Goal: Information Seeking & Learning: Learn about a topic

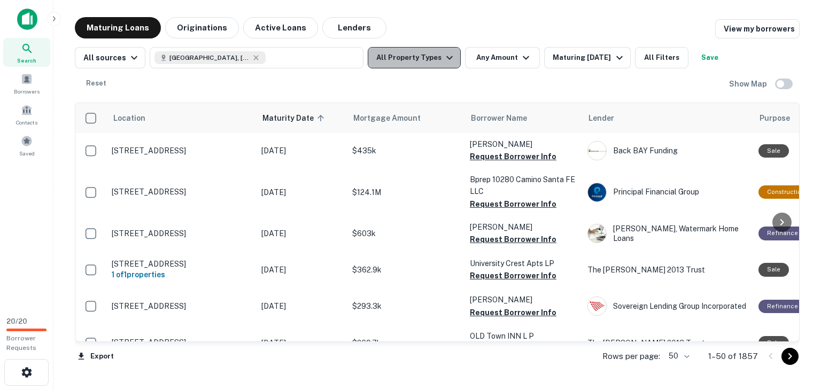
click at [427, 65] on button "All Property Types" at bounding box center [414, 57] width 93 height 21
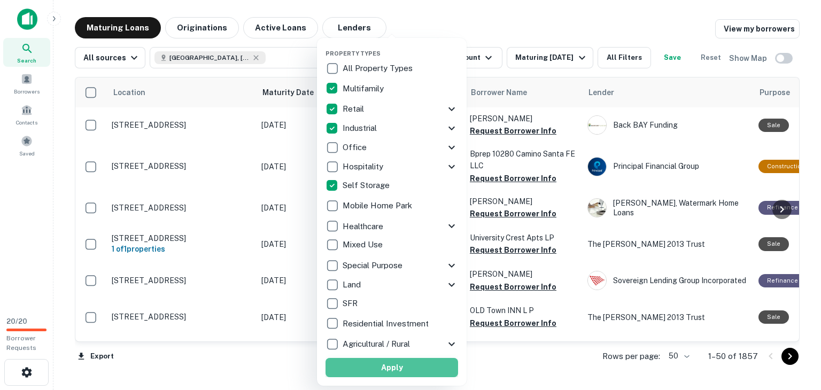
click at [404, 368] on button "Apply" at bounding box center [392, 367] width 133 height 19
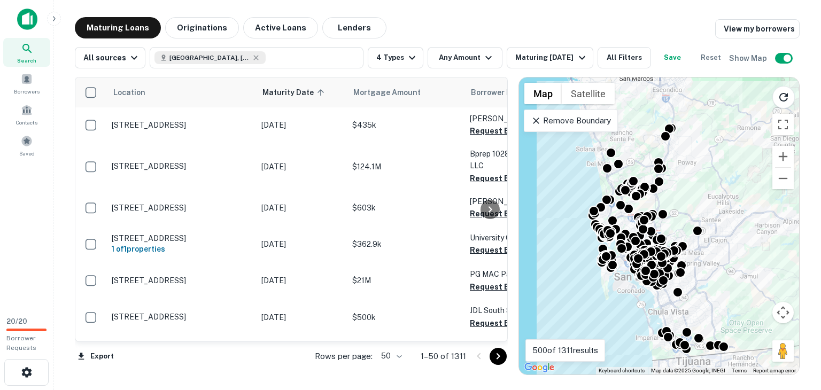
click at [532, 118] on icon at bounding box center [536, 120] width 11 height 11
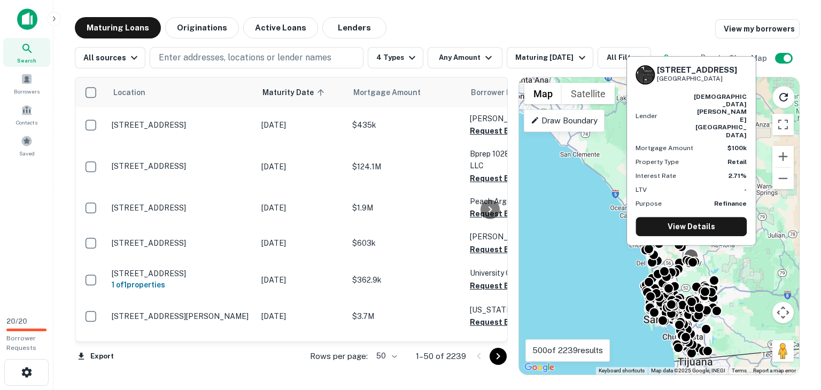
drag, startPoint x: 683, startPoint y: 168, endPoint x: 691, endPoint y: 251, distance: 82.7
click at [691, 251] on body "Search Borrowers Contacts Saved 20 / 20 Borrower Requests Maturing Loans Origin…" at bounding box center [410, 195] width 821 height 390
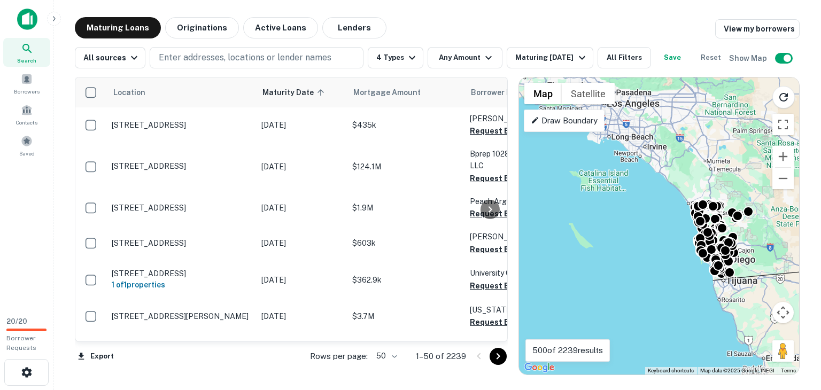
drag, startPoint x: 656, startPoint y: 199, endPoint x: 720, endPoint y: 169, distance: 70.3
click at [720, 169] on div "To activate drag with keyboard, press Alt + Enter. Once in keyboard drag state,…" at bounding box center [659, 226] width 280 height 297
click at [460, 58] on button "Any Amount" at bounding box center [465, 57] width 75 height 21
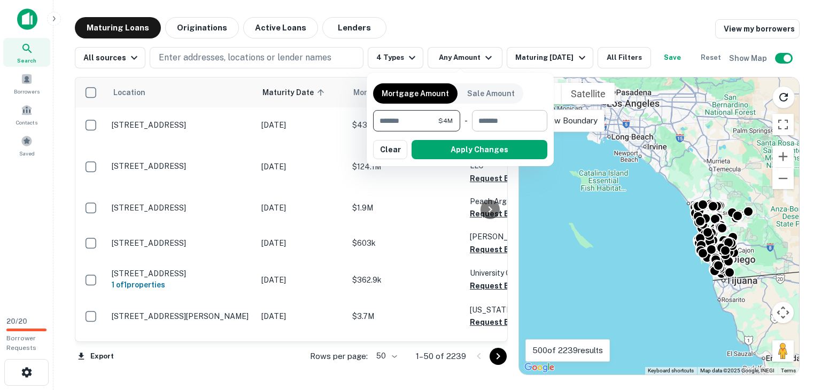
type input "*******"
click at [506, 122] on input "number" at bounding box center [506, 120] width 68 height 21
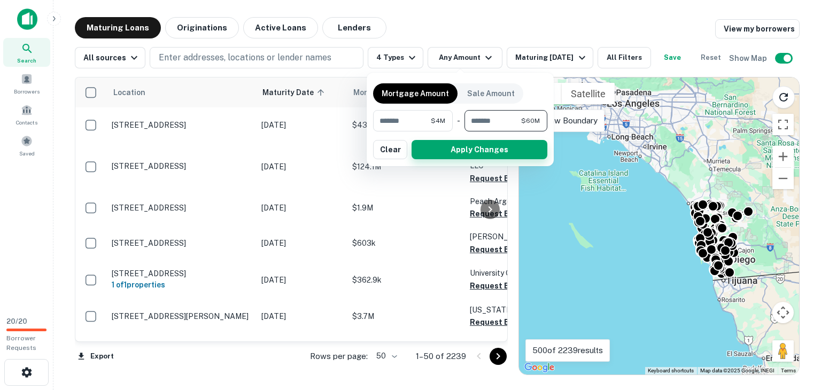
type input "********"
click at [502, 146] on button "Apply Changes" at bounding box center [480, 149] width 136 height 19
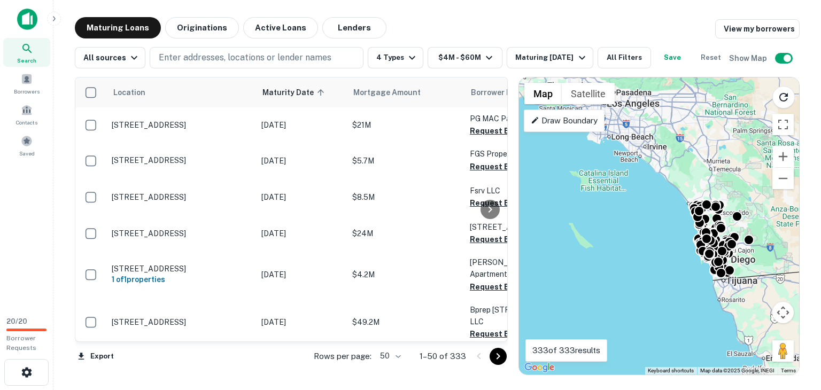
click at [651, 197] on div "To activate drag with keyboard, press Alt + Enter. Once in keyboard drag state,…" at bounding box center [659, 226] width 280 height 297
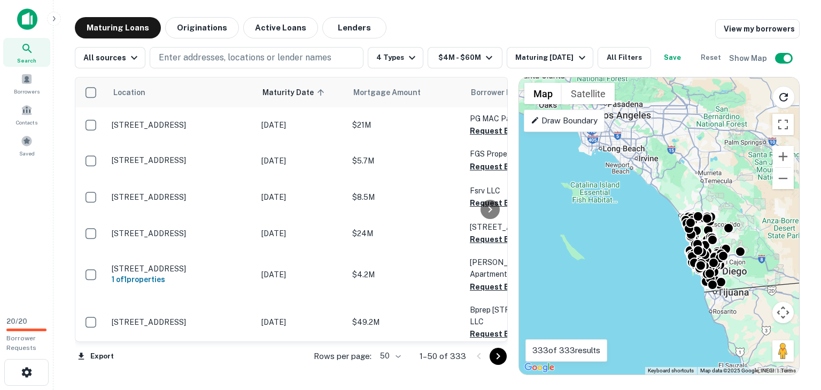
drag, startPoint x: 652, startPoint y: 196, endPoint x: 642, endPoint y: 209, distance: 16.0
click at [642, 209] on div "To activate drag with keyboard, press Alt + Enter. Once in keyboard drag state,…" at bounding box center [659, 226] width 280 height 297
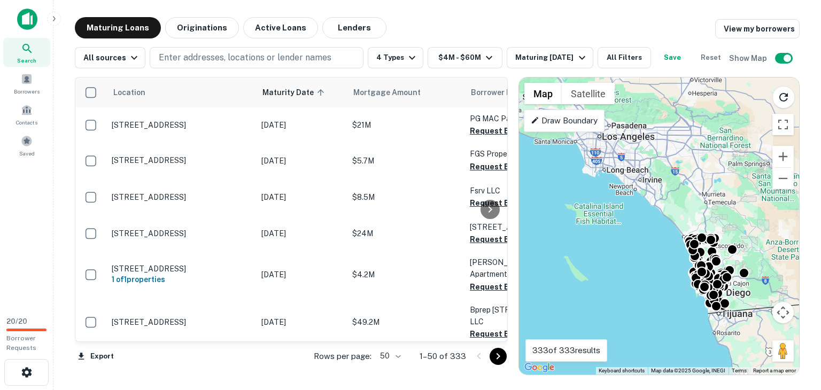
drag, startPoint x: 648, startPoint y: 200, endPoint x: 652, endPoint y: 224, distance: 24.3
click at [652, 224] on div "To activate drag with keyboard, press Alt + Enter. Once in keyboard drag state,…" at bounding box center [659, 226] width 280 height 297
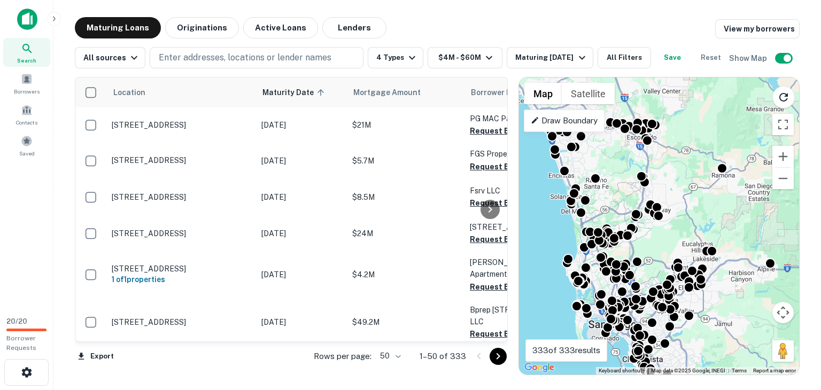
drag, startPoint x: 710, startPoint y: 242, endPoint x: 786, endPoint y: 192, distance: 91.5
click at [786, 192] on div "To activate drag with keyboard, press Alt + Enter. Once in keyboard drag state,…" at bounding box center [659, 226] width 280 height 297
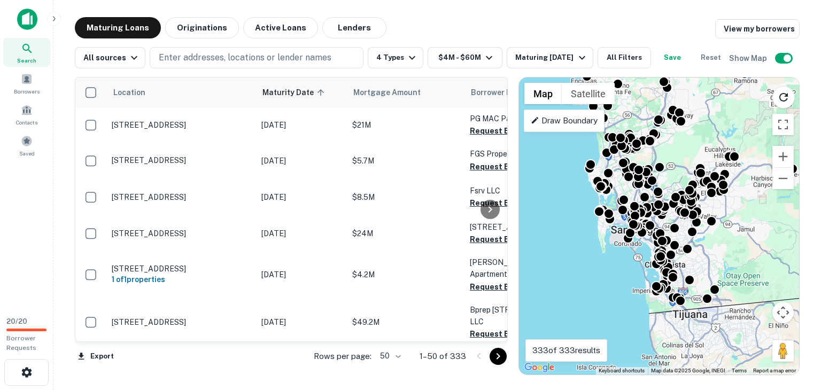
drag, startPoint x: 679, startPoint y: 227, endPoint x: 676, endPoint y: 146, distance: 81.3
click at [676, 146] on div "To activate drag with keyboard, press Alt + Enter. Once in keyboard drag state,…" at bounding box center [659, 226] width 280 height 297
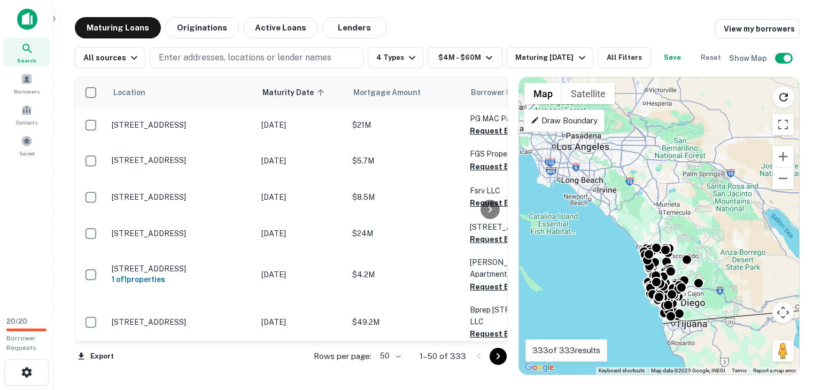
drag, startPoint x: 616, startPoint y: 159, endPoint x: 706, endPoint y: 257, distance: 133.2
click at [706, 257] on div "To activate drag with keyboard, press Alt + Enter. Once in keyboard drag state,…" at bounding box center [659, 226] width 280 height 297
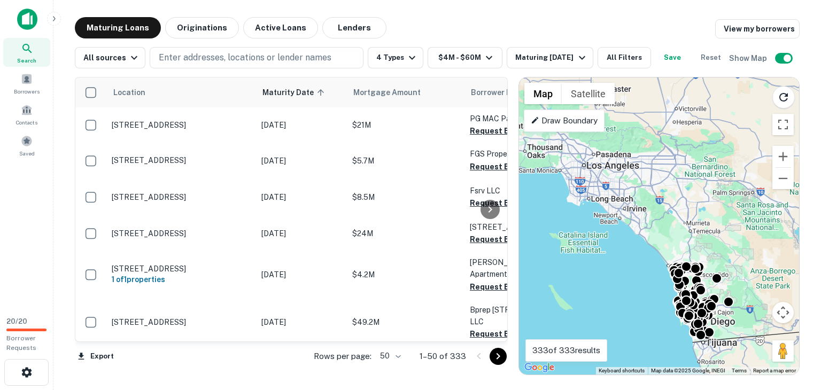
drag, startPoint x: 594, startPoint y: 195, endPoint x: 638, endPoint y: 227, distance: 54.3
click at [638, 227] on div "To activate drag with keyboard, press Alt + Enter. Once in keyboard drag state,…" at bounding box center [659, 226] width 280 height 297
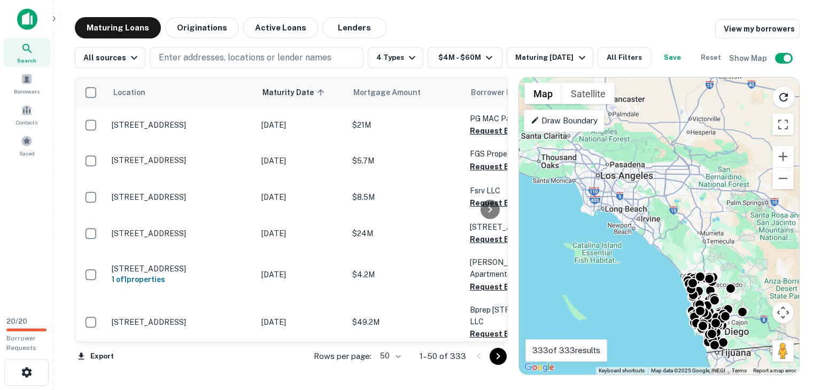
click at [559, 126] on p "Draw Boundary" at bounding box center [564, 120] width 67 height 13
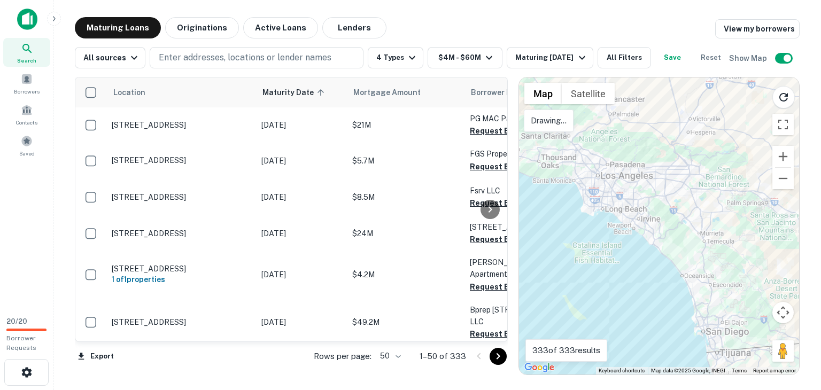
click at [564, 135] on div at bounding box center [659, 226] width 280 height 297
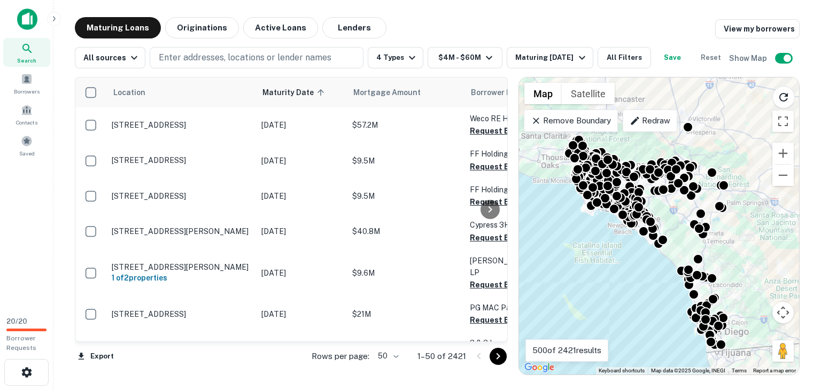
click at [535, 121] on icon at bounding box center [536, 121] width 6 height 6
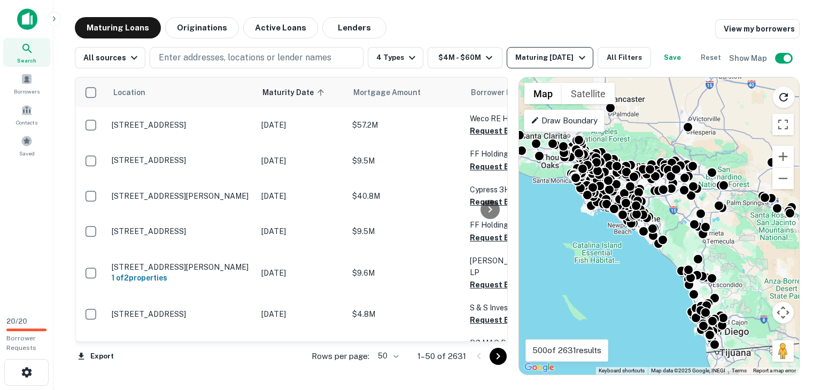
click at [530, 62] on div "Maturing [DATE]" at bounding box center [551, 57] width 73 height 13
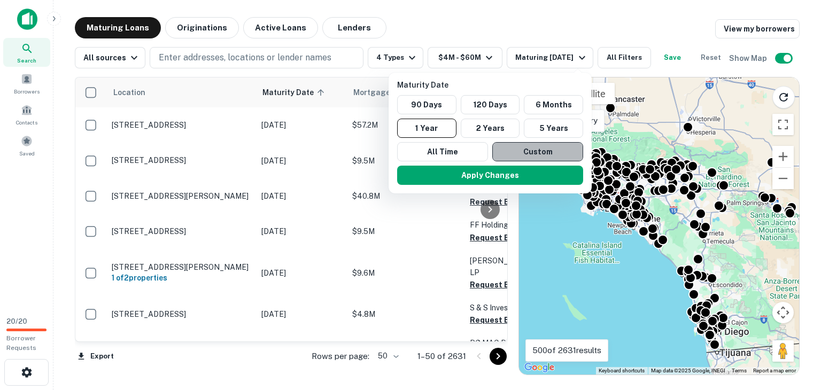
click at [526, 149] on button "Custom" at bounding box center [537, 151] width 91 height 19
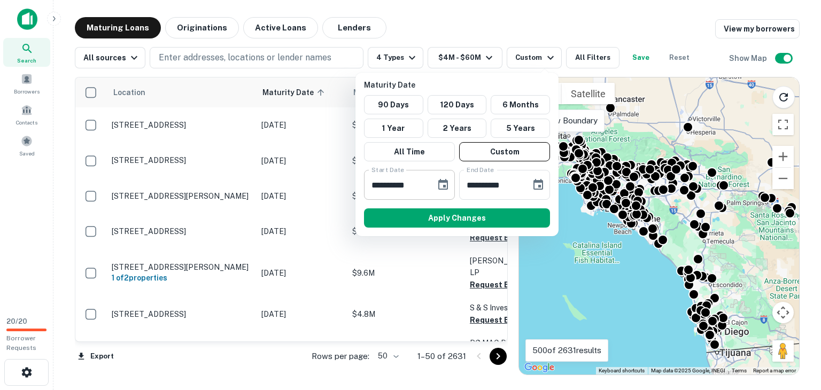
click at [443, 186] on icon "Choose date, selected date is Oct 2, 2025" at bounding box center [443, 185] width 13 height 13
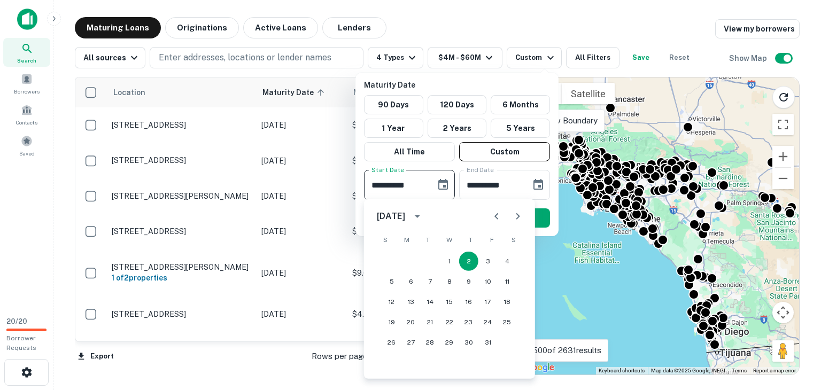
click at [516, 222] on icon "Next month" at bounding box center [518, 216] width 13 height 13
click at [409, 262] on button "1" at bounding box center [410, 261] width 19 height 19
type input "**********"
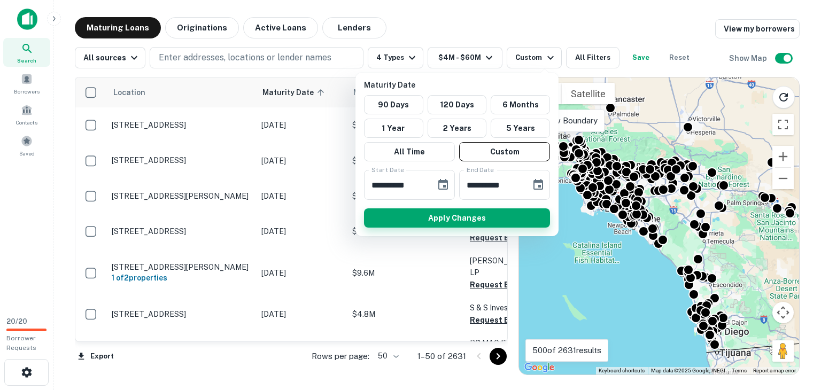
click at [455, 214] on button "Apply Changes" at bounding box center [457, 217] width 186 height 19
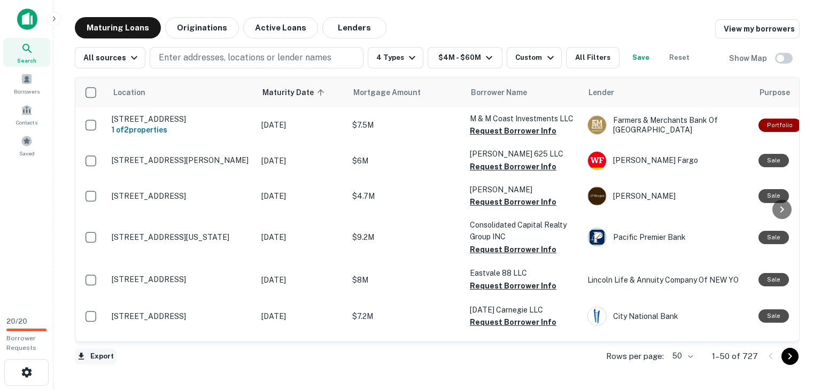
click at [100, 358] on button "Export" at bounding box center [96, 356] width 42 height 16
click at [130, 365] on li "Export as Excel (.xlsx)" at bounding box center [135, 367] width 121 height 19
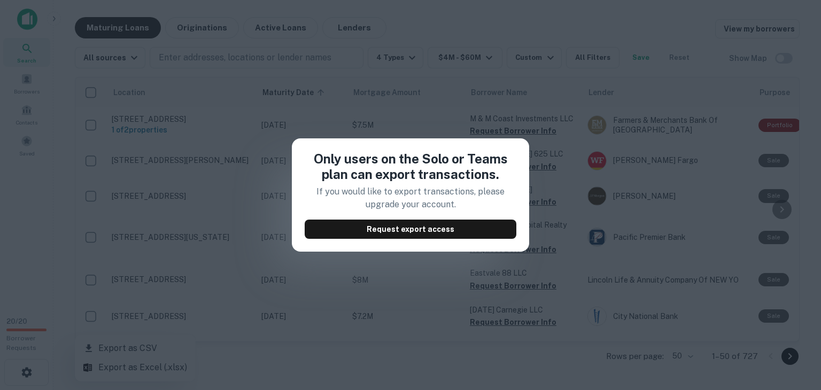
click at [426, 355] on div "Only users on the Solo or Teams plan can export transactions. If you would like…" at bounding box center [410, 195] width 821 height 390
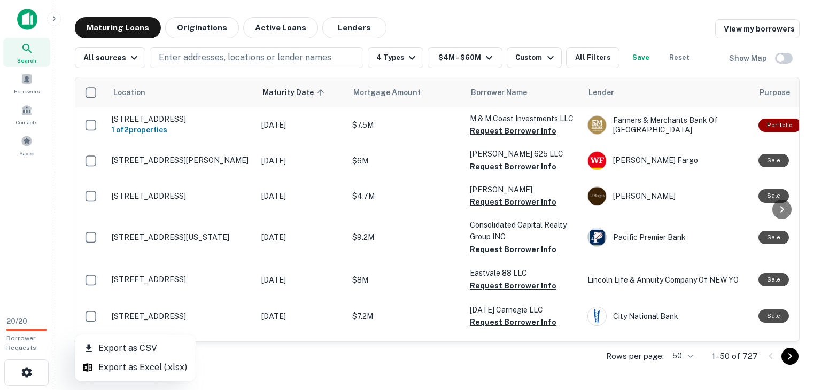
click at [272, 372] on div at bounding box center [410, 195] width 821 height 390
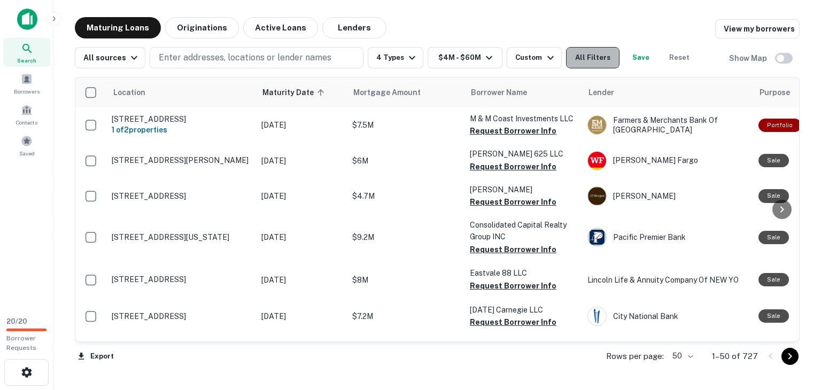
click at [603, 56] on button "All Filters" at bounding box center [592, 57] width 53 height 21
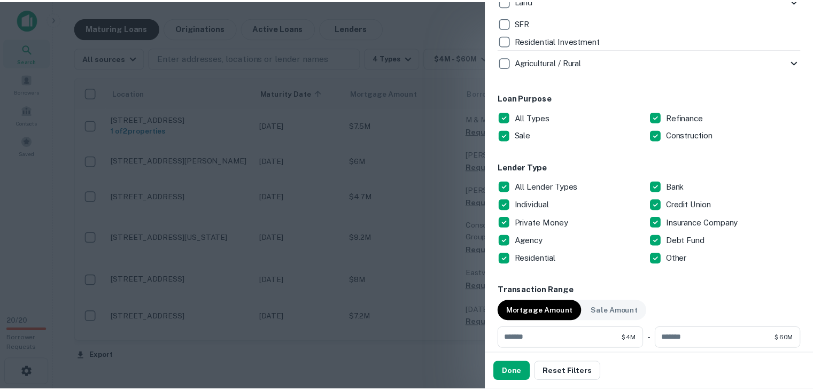
scroll to position [535, 0]
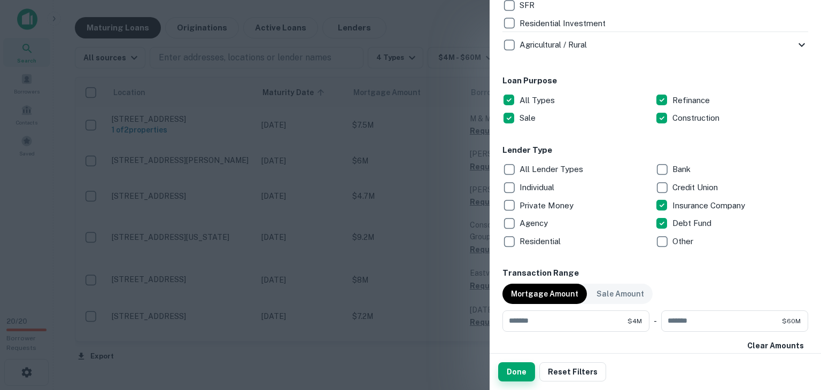
click at [524, 375] on button "Done" at bounding box center [516, 371] width 37 height 19
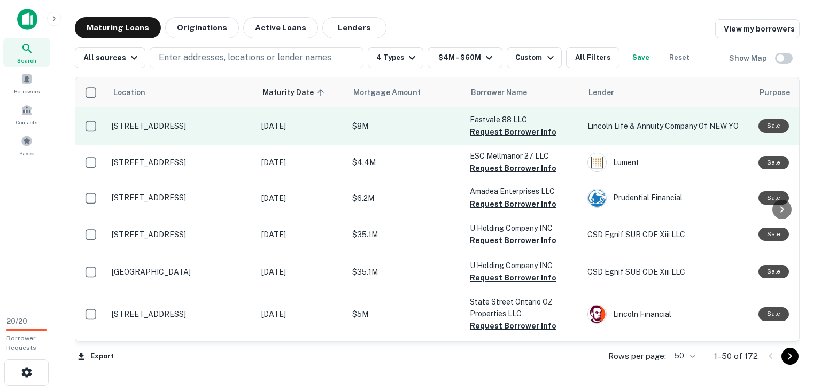
click at [328, 134] on td "[DATE]" at bounding box center [301, 125] width 91 height 37
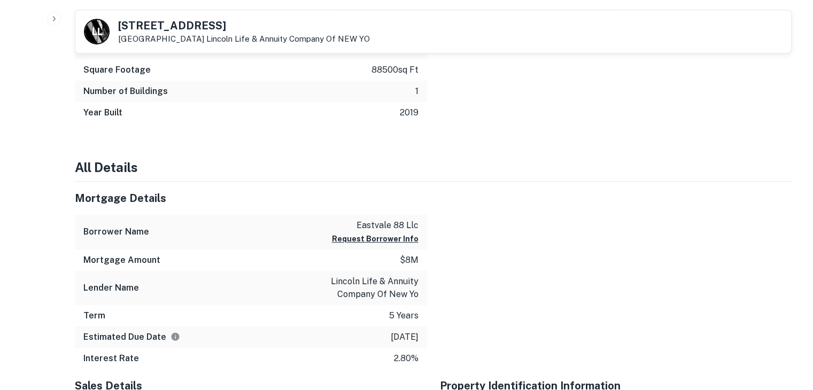
scroll to position [535, 0]
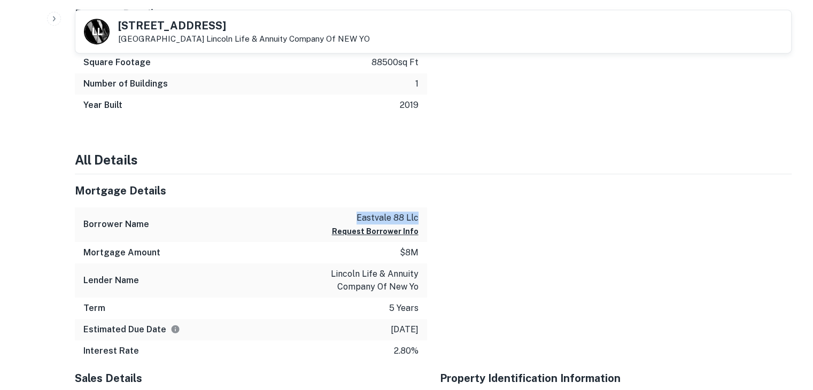
drag, startPoint x: 421, startPoint y: 218, endPoint x: 359, endPoint y: 222, distance: 62.7
click at [359, 222] on div "Borrower Name eastvale 88 llc Request Borrower Info" at bounding box center [251, 224] width 352 height 35
copy p "eastvale 88 llc"
